Goal: Task Accomplishment & Management: Use online tool/utility

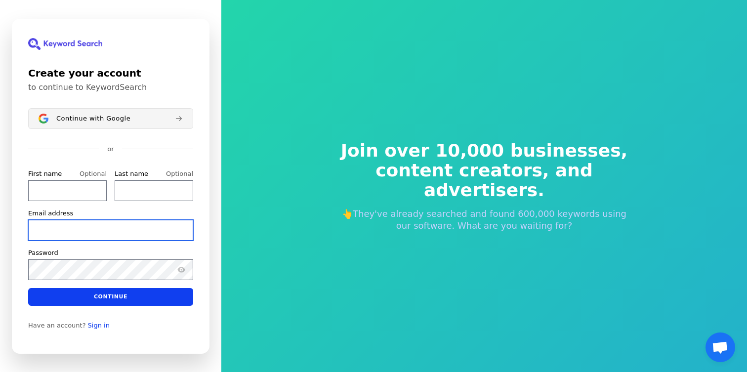
type input "gregkop@gmail.com"
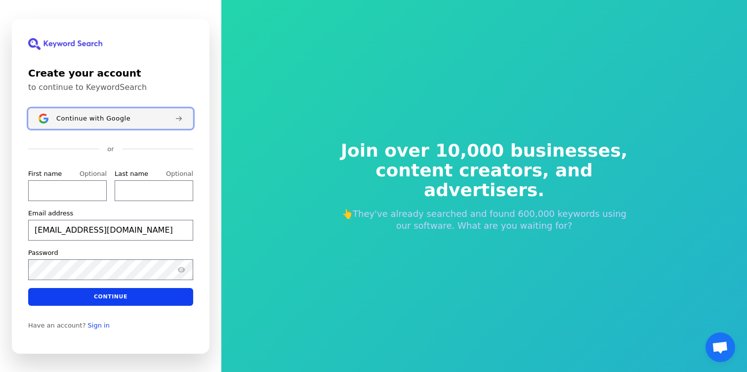
type input "gregkop@gmail.com"
click at [82, 115] on span "Continue with Google" at bounding box center [93, 119] width 74 height 8
type input "gregkop@gmail.com"
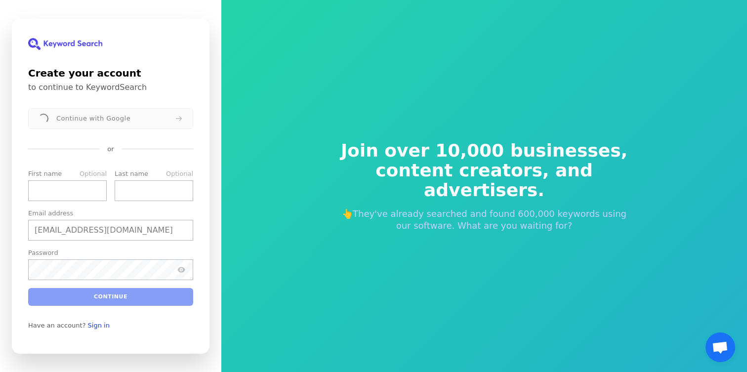
type input "gregkop@gmail.com"
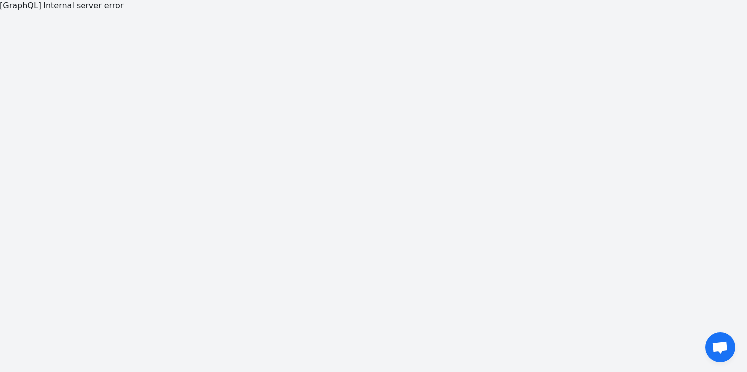
click at [252, 215] on div "[GraphQL] Internal server error" at bounding box center [373, 186] width 747 height 372
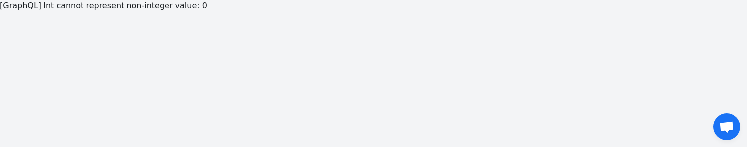
click at [192, 42] on div "[GraphQL] Int cannot represent non-integer value: 0" at bounding box center [373, 73] width 747 height 147
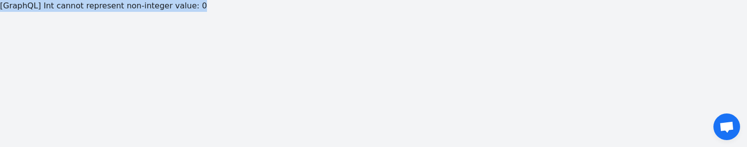
drag, startPoint x: 201, startPoint y: 9, endPoint x: 0, endPoint y: 7, distance: 201.4
click at [0, 7] on p "[GraphQL] Int cannot represent non-integer value: 0" at bounding box center [373, 6] width 747 height 12
